Goal: Task Accomplishment & Management: Use online tool/utility

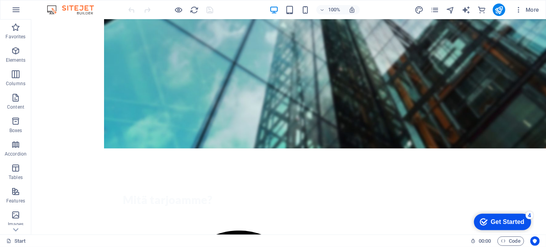
scroll to position [335, 0]
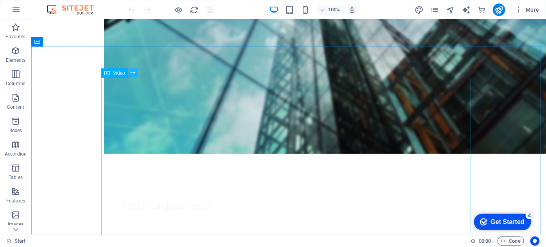
click at [135, 75] on icon at bounding box center [133, 73] width 4 height 8
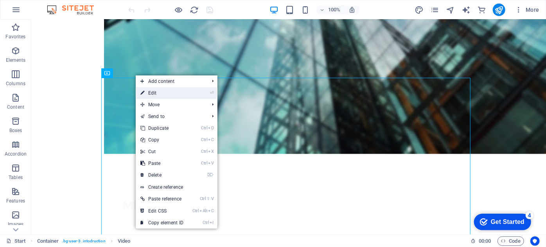
click at [150, 92] on link "⏎ Edit" at bounding box center [162, 93] width 52 height 12
select select "%"
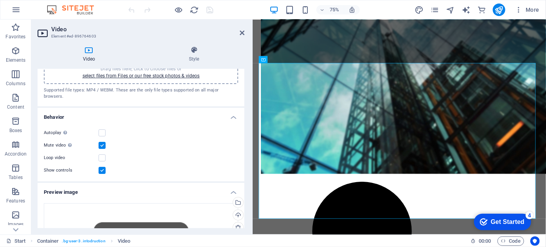
scroll to position [0, 0]
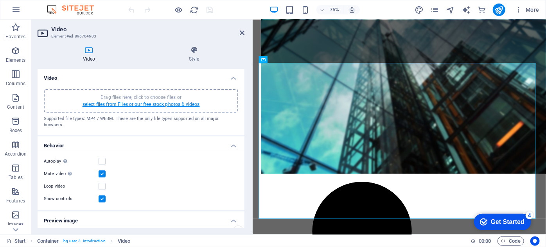
click at [119, 103] on link "select files from Files or our free stock photos & videos" at bounding box center [140, 104] width 117 height 5
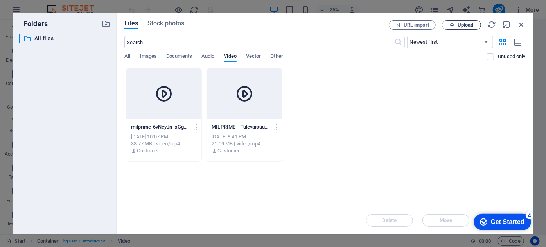
click at [474, 24] on span "Upload" at bounding box center [461, 25] width 32 height 5
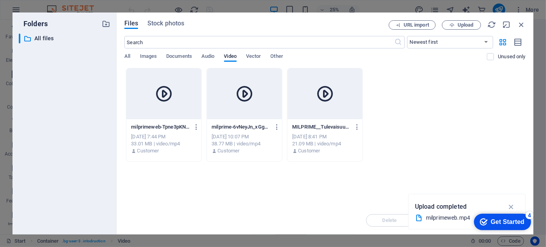
click at [163, 126] on p "milprimeweb-Tpne3pKNnutArSQUd8a4_w.mp4" at bounding box center [160, 127] width 58 height 7
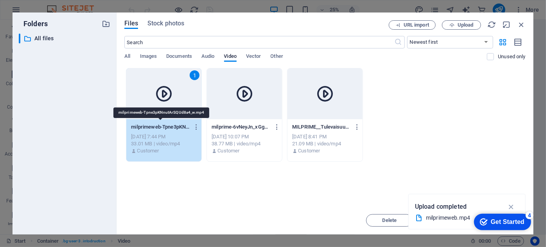
click at [163, 126] on p "milprimeweb-Tpne3pKNnutArSQUd8a4_w.mp4" at bounding box center [160, 127] width 58 height 7
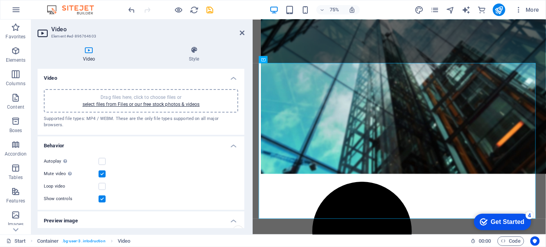
click at [239, 33] on header "Video Element #ed-896764603" at bounding box center [141, 30] width 207 height 20
click at [245, 30] on aside "Video Element #ed-896764603 Video Style Video Drag files here, click to choose …" at bounding box center [141, 127] width 221 height 215
click at [242, 32] on icon at bounding box center [242, 33] width 5 height 6
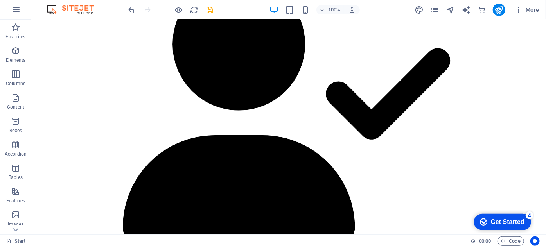
scroll to position [907, 0]
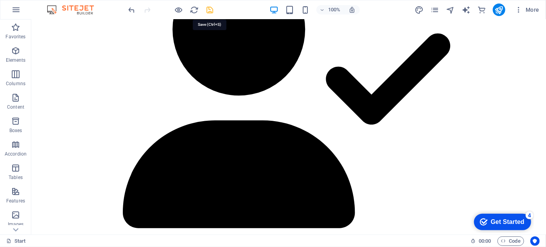
click at [212, 11] on icon "save" at bounding box center [210, 9] width 9 height 9
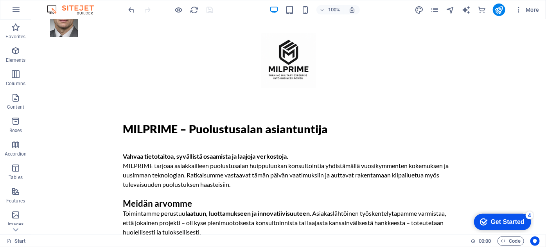
scroll to position [0, 0]
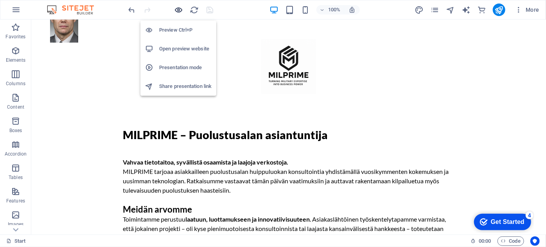
click at [177, 7] on icon "button" at bounding box center [178, 9] width 9 height 9
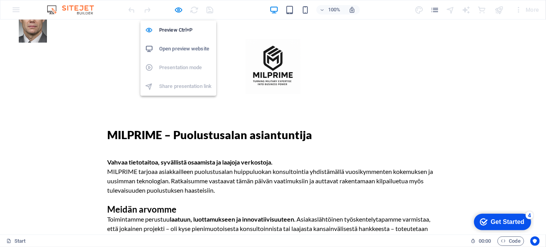
click at [182, 47] on h6 "Open preview website" at bounding box center [185, 48] width 52 height 9
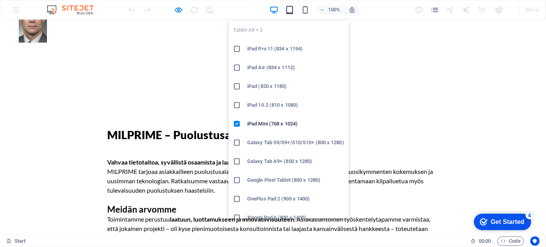
click at [290, 10] on icon "button" at bounding box center [289, 9] width 9 height 9
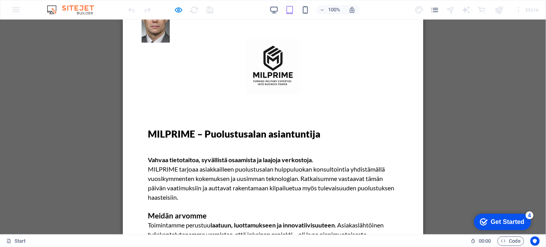
drag, startPoint x: 419, startPoint y: 35, endPoint x: 555, endPoint y: 51, distance: 136.6
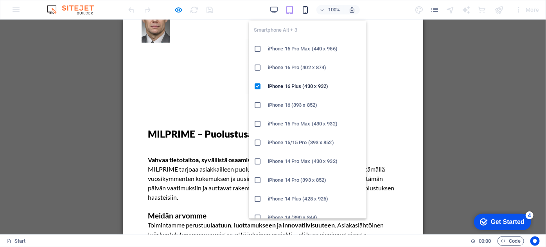
click at [305, 12] on icon "button" at bounding box center [305, 9] width 9 height 9
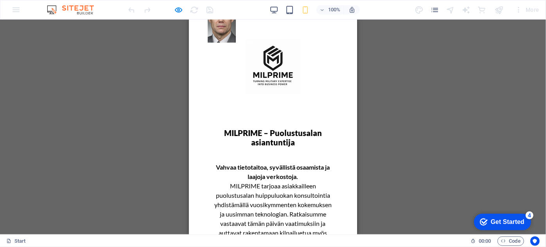
drag, startPoint x: 355, startPoint y: 48, endPoint x: 551, endPoint y: 65, distance: 197.4
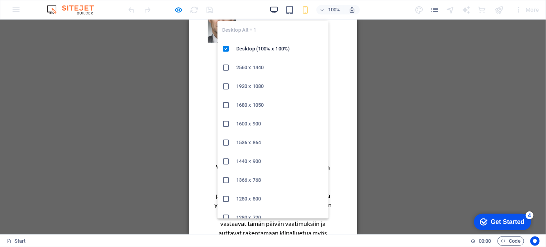
click at [275, 7] on icon "button" at bounding box center [273, 9] width 9 height 9
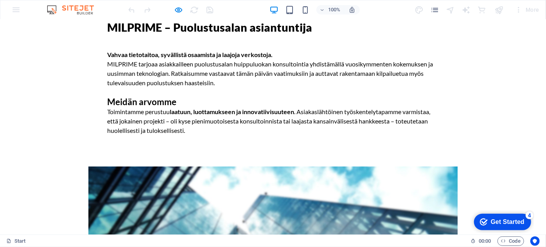
scroll to position [106, 0]
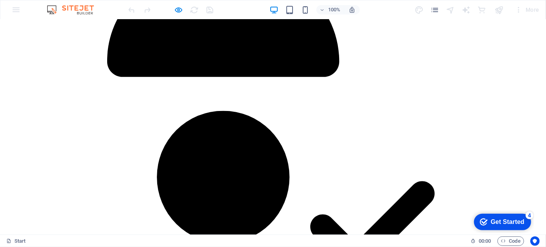
scroll to position [761, 0]
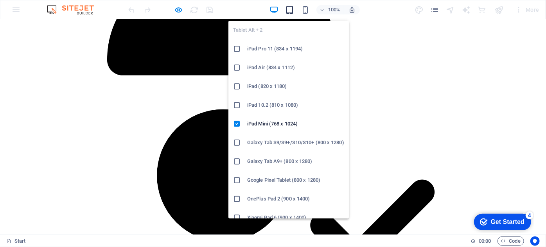
click at [290, 11] on icon "button" at bounding box center [289, 9] width 9 height 9
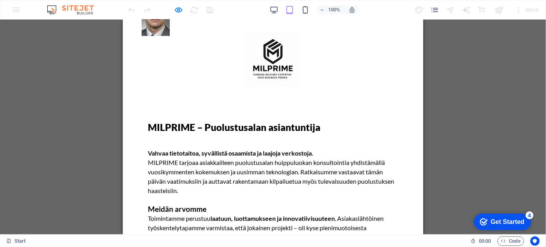
scroll to position [0, 0]
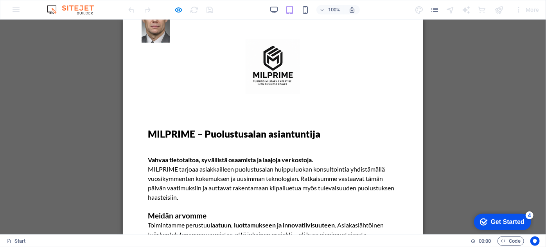
drag, startPoint x: 420, startPoint y: 149, endPoint x: 549, endPoint y: 50, distance: 162.3
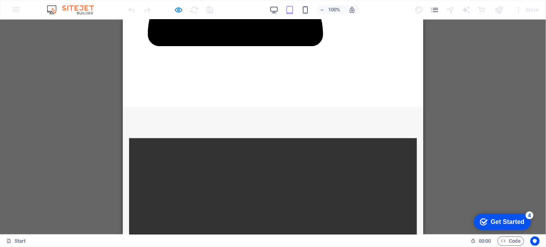
scroll to position [1115, 0]
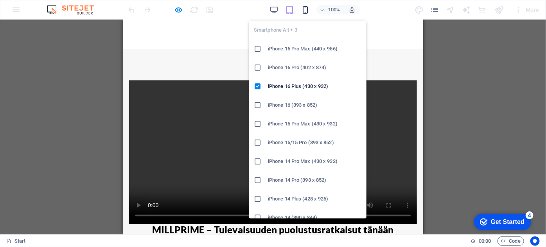
click at [306, 9] on icon "button" at bounding box center [305, 9] width 9 height 9
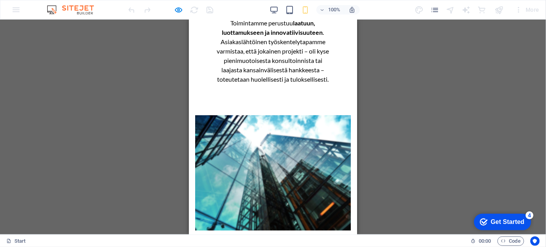
scroll to position [0, 0]
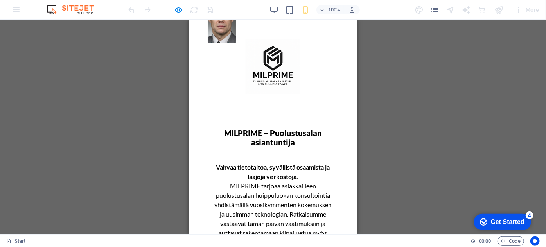
drag, startPoint x: 351, startPoint y: 216, endPoint x: 554, endPoint y: 59, distance: 256.4
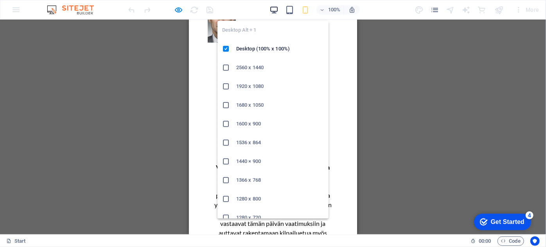
click at [272, 10] on icon "button" at bounding box center [273, 9] width 9 height 9
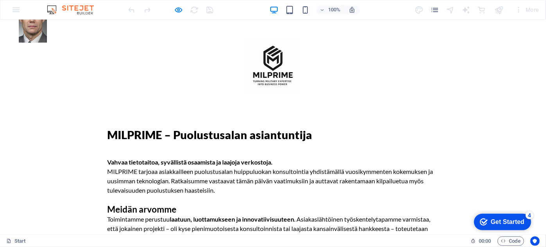
click at [152, 77] on div at bounding box center [272, 66] width 369 height 55
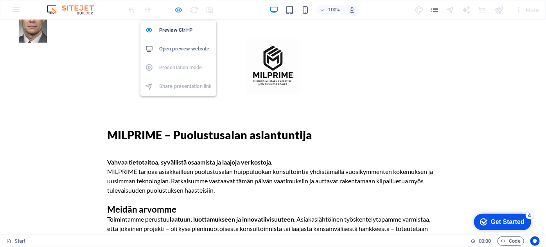
click at [177, 8] on icon "button" at bounding box center [178, 9] width 9 height 9
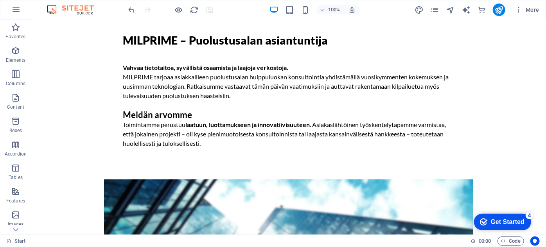
scroll to position [98, 0]
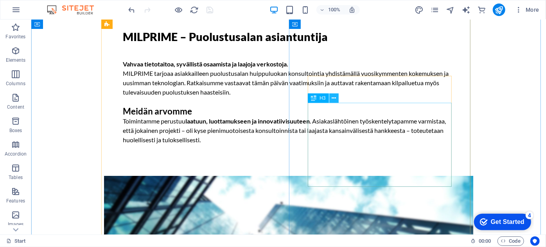
click at [332, 97] on icon at bounding box center [334, 98] width 4 height 8
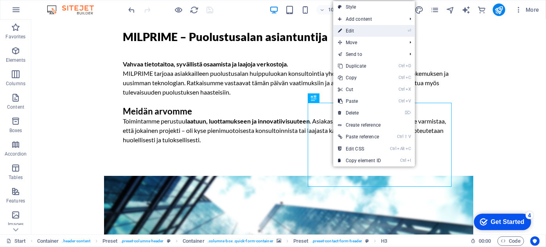
click at [351, 34] on link "⏎ Edit" at bounding box center [359, 31] width 52 height 12
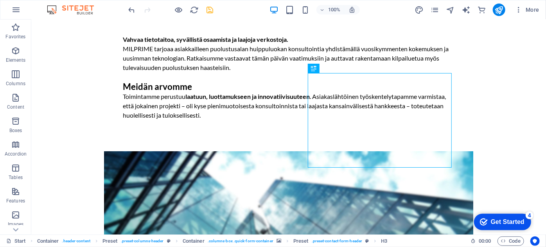
scroll to position [125, 0]
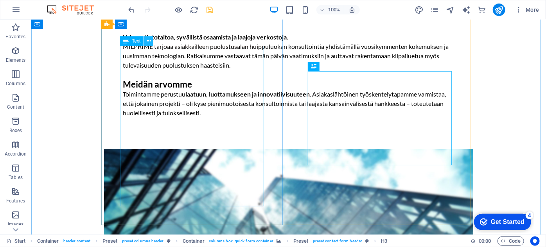
click at [151, 40] on button at bounding box center [148, 40] width 9 height 9
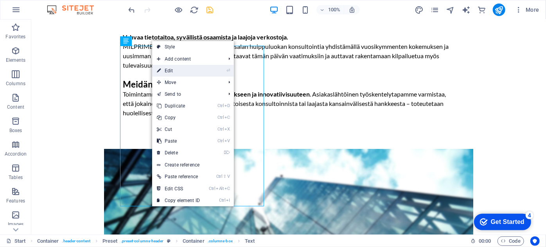
click at [168, 69] on link "⏎ Edit" at bounding box center [178, 71] width 52 height 12
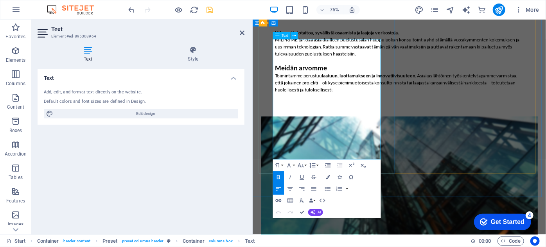
click at [409, 98] on strong "laatuun, luottamukseen ja innovatiivisuuteen" at bounding box center [407, 93] width 124 height 7
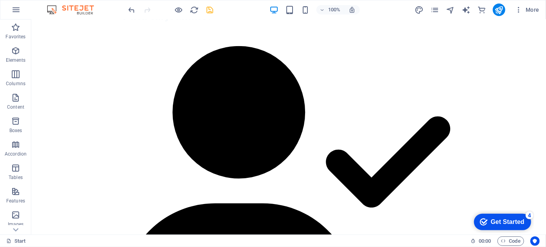
scroll to position [536, 0]
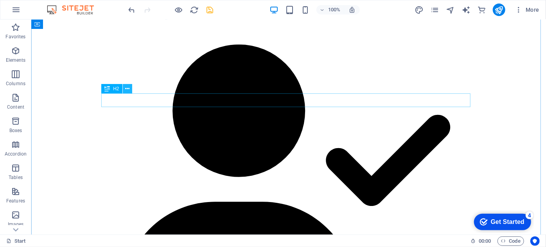
click at [129, 91] on icon at bounding box center [127, 89] width 4 height 8
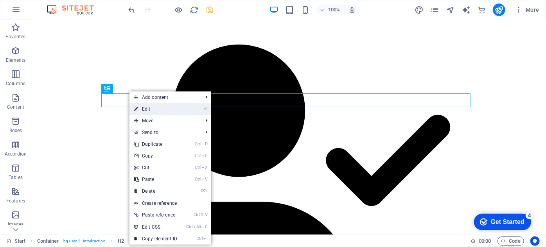
click at [143, 110] on link "⏎ Edit" at bounding box center [155, 109] width 52 height 12
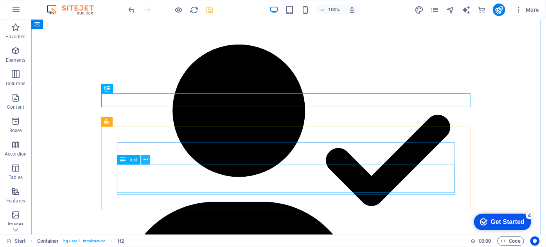
click at [148, 158] on button at bounding box center [145, 159] width 9 height 9
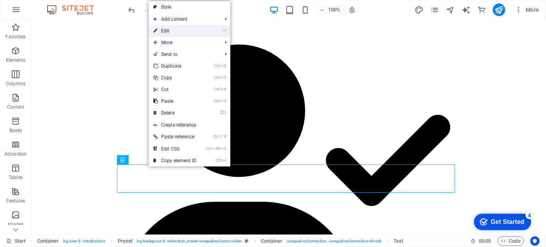
click at [175, 29] on link "⏎ Edit" at bounding box center [175, 31] width 52 height 12
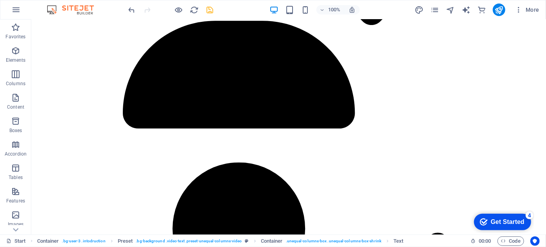
scroll to position [741, 0]
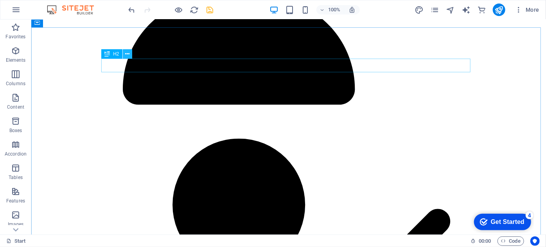
click at [127, 56] on icon at bounding box center [127, 54] width 4 height 8
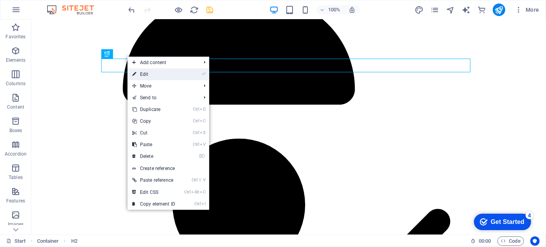
click at [142, 74] on link "⏎ Edit" at bounding box center [153, 74] width 52 height 12
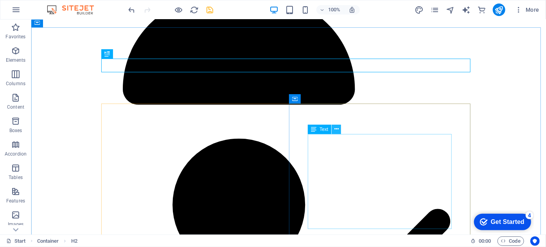
click at [332, 127] on button at bounding box center [336, 129] width 9 height 9
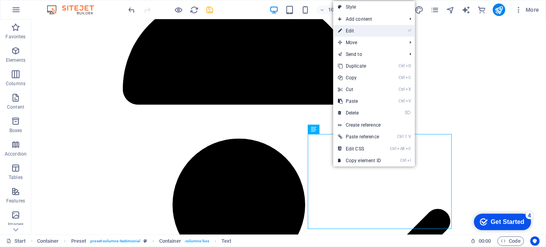
click at [346, 32] on link "⏎ Edit" at bounding box center [359, 31] width 52 height 12
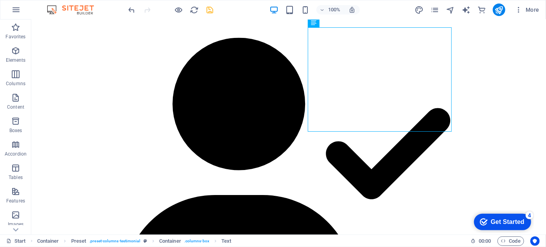
scroll to position [850, 0]
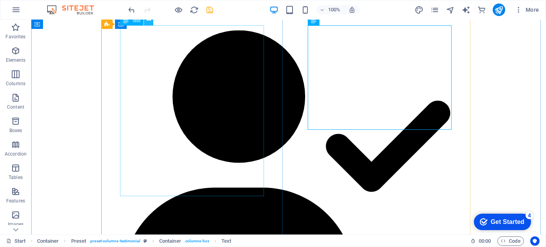
click at [150, 23] on icon at bounding box center [149, 20] width 4 height 8
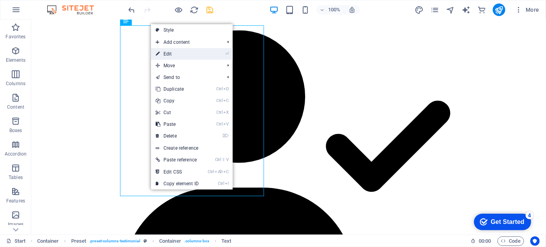
click at [165, 52] on link "⏎ Edit" at bounding box center [177, 54] width 52 height 12
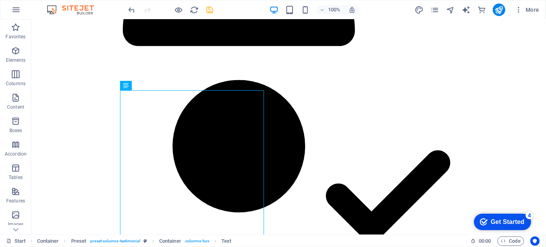
scroll to position [816, 0]
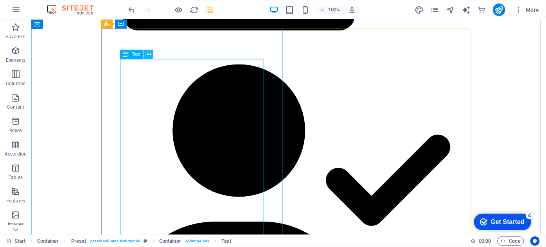
click at [150, 55] on icon at bounding box center [149, 54] width 4 height 8
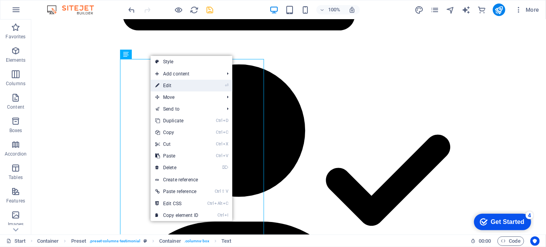
click at [165, 85] on link "⏎ Edit" at bounding box center [177, 86] width 52 height 12
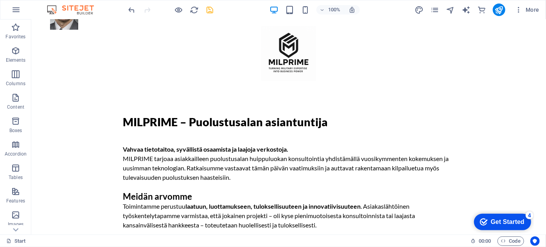
scroll to position [0, 0]
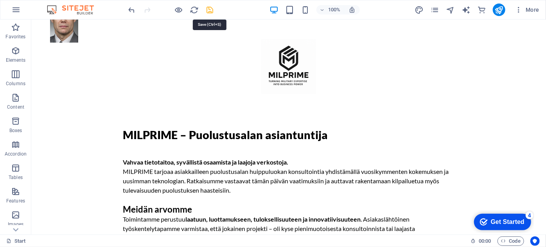
click at [210, 11] on icon "save" at bounding box center [210, 9] width 9 height 9
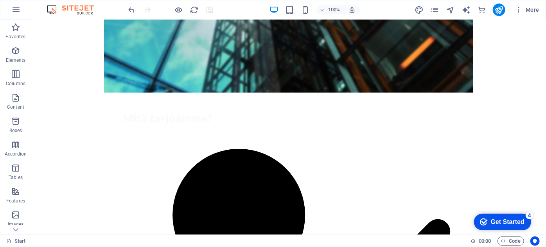
scroll to position [436, 0]
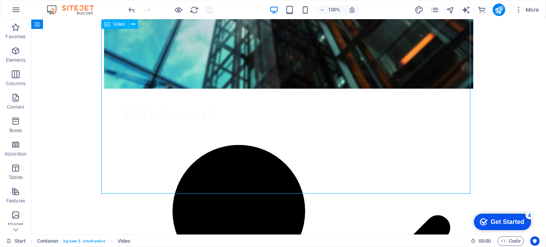
select select "%"
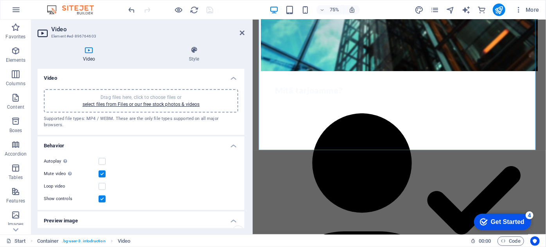
click at [110, 182] on div "Loop video" at bounding box center [141, 186] width 194 height 9
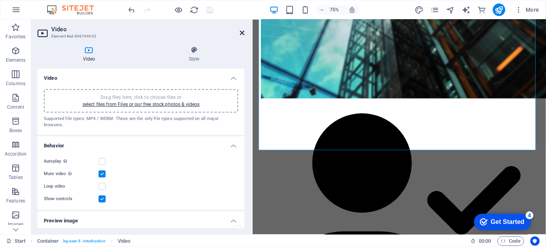
click at [241, 30] on icon at bounding box center [242, 33] width 5 height 6
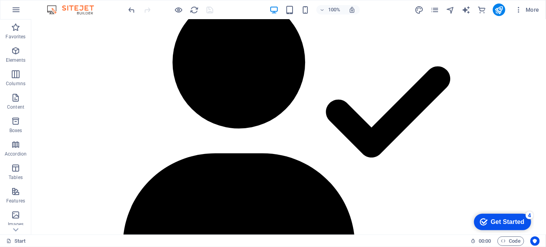
scroll to position [573, 0]
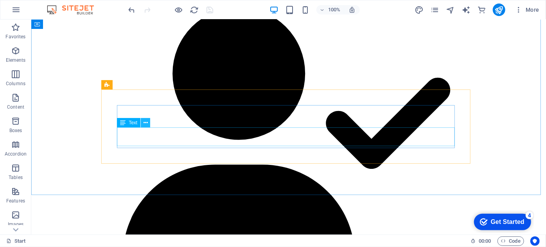
click at [146, 123] on icon at bounding box center [145, 123] width 4 height 8
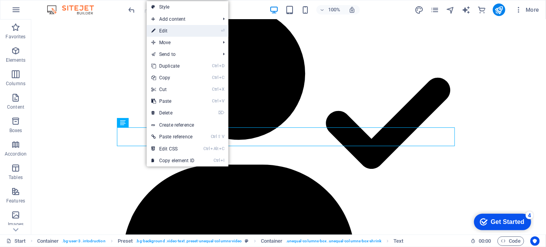
click at [178, 31] on link "⏎ Edit" at bounding box center [173, 31] width 52 height 12
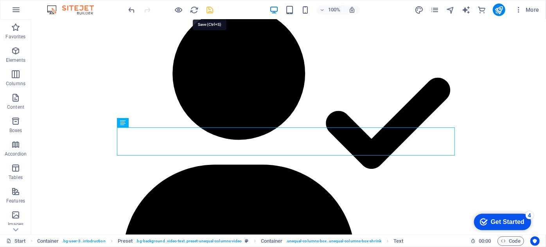
click at [210, 8] on icon "save" at bounding box center [210, 9] width 9 height 9
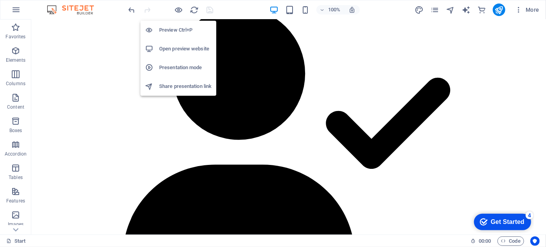
click at [179, 47] on h6 "Open preview website" at bounding box center [185, 48] width 52 height 9
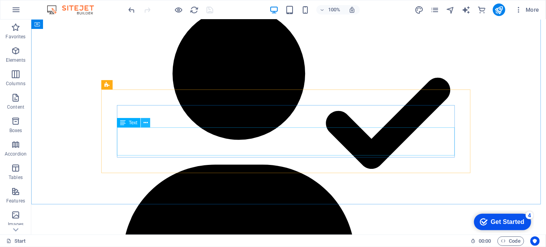
click at [147, 125] on icon at bounding box center [145, 123] width 4 height 8
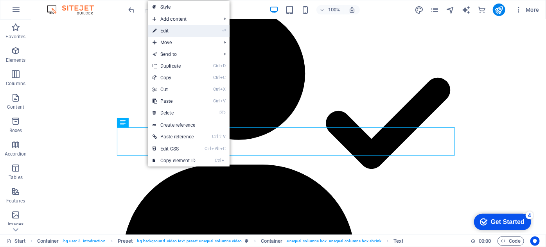
click at [172, 27] on link "⏎ Edit" at bounding box center [174, 31] width 52 height 12
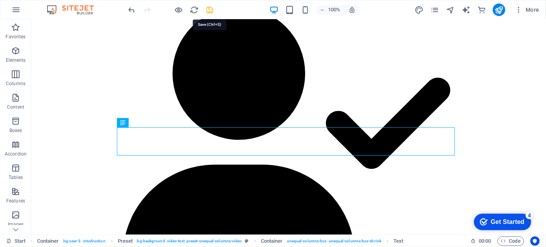
click at [208, 12] on icon "save" at bounding box center [210, 9] width 9 height 9
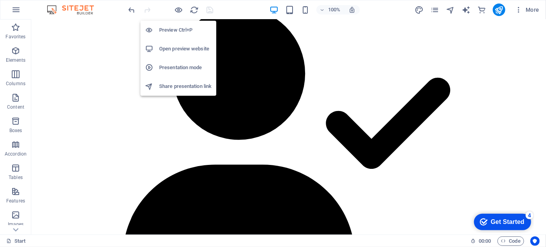
click at [172, 46] on h6 "Open preview website" at bounding box center [185, 48] width 52 height 9
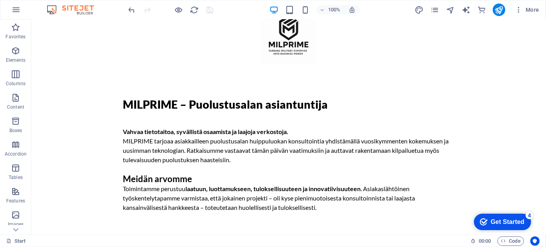
scroll to position [0, 0]
